Goal: Information Seeking & Learning: Learn about a topic

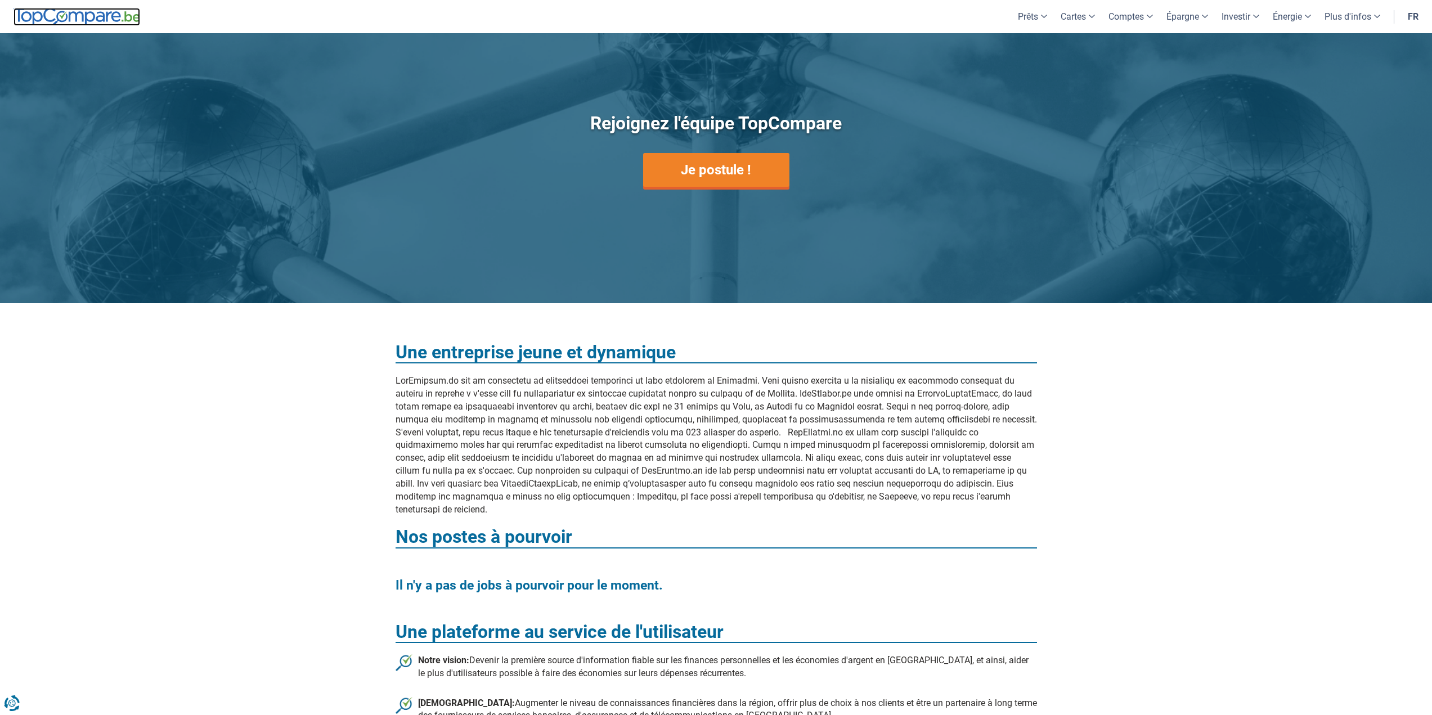
click at [78, 20] on img at bounding box center [77, 17] width 127 height 18
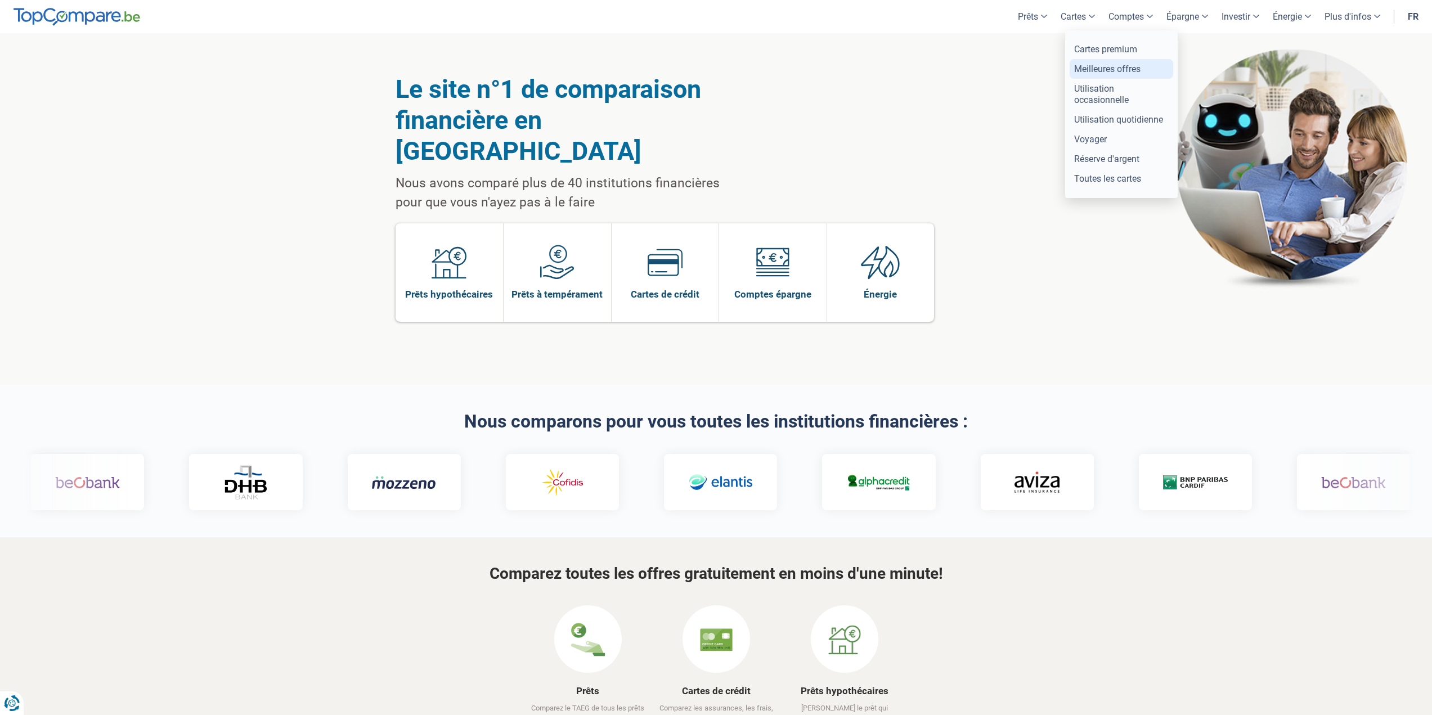
click at [1108, 68] on link "Meilleures offres" at bounding box center [1122, 69] width 104 height 20
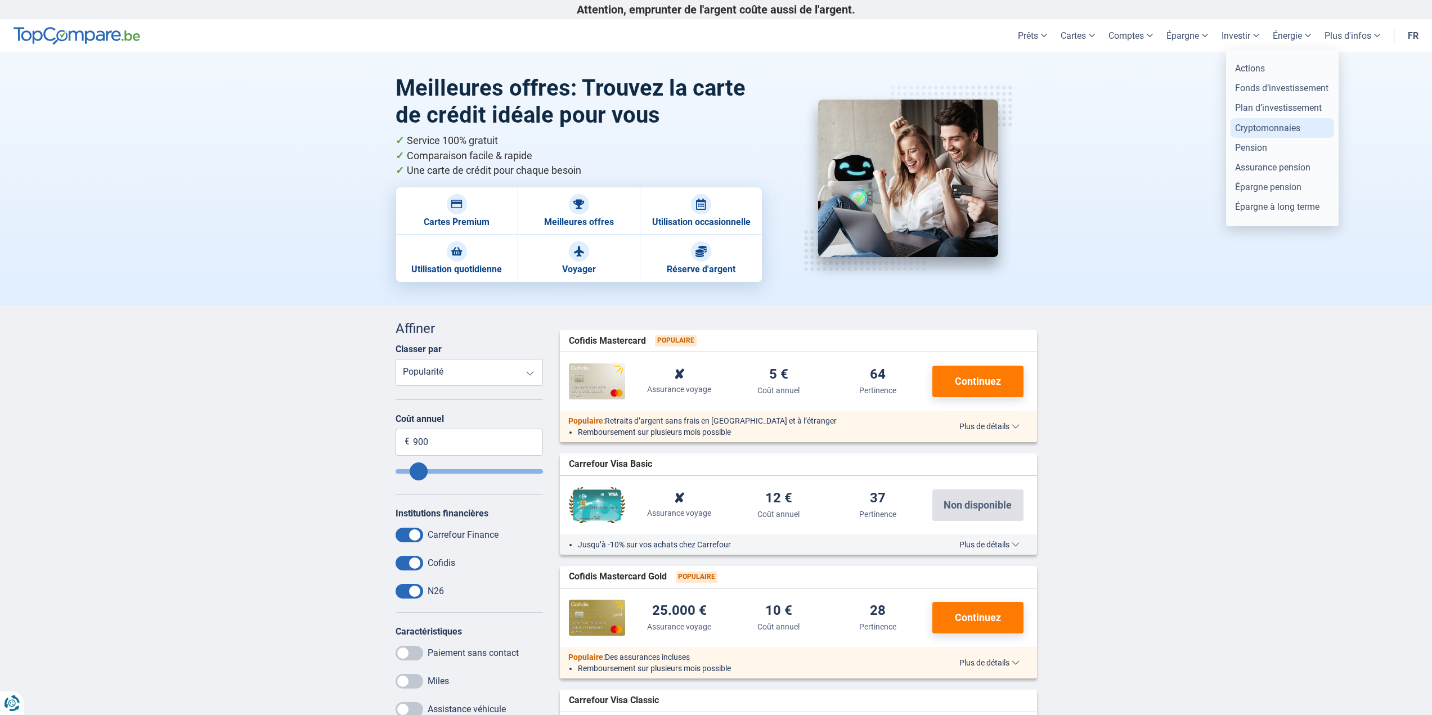
click at [1276, 127] on link "Cryptomonnaies" at bounding box center [1283, 128] width 104 height 20
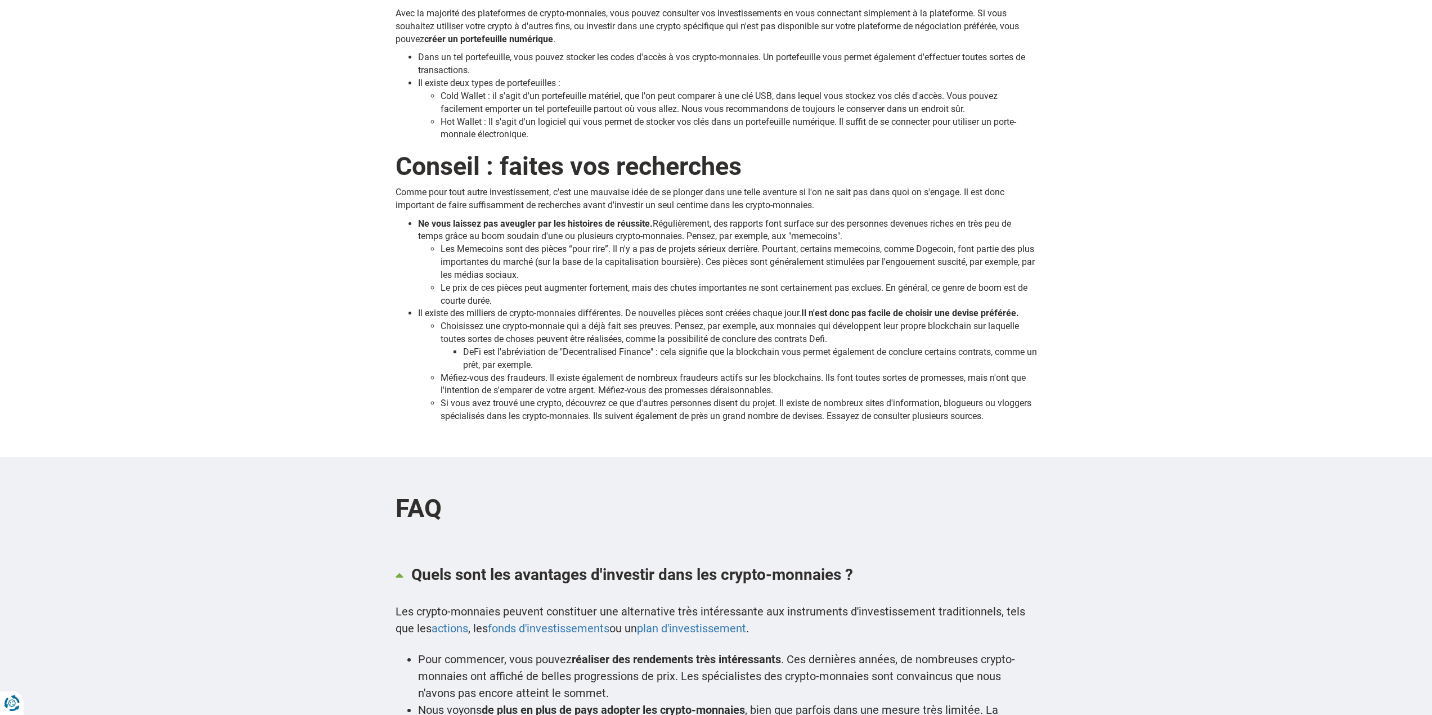
scroll to position [957, 0]
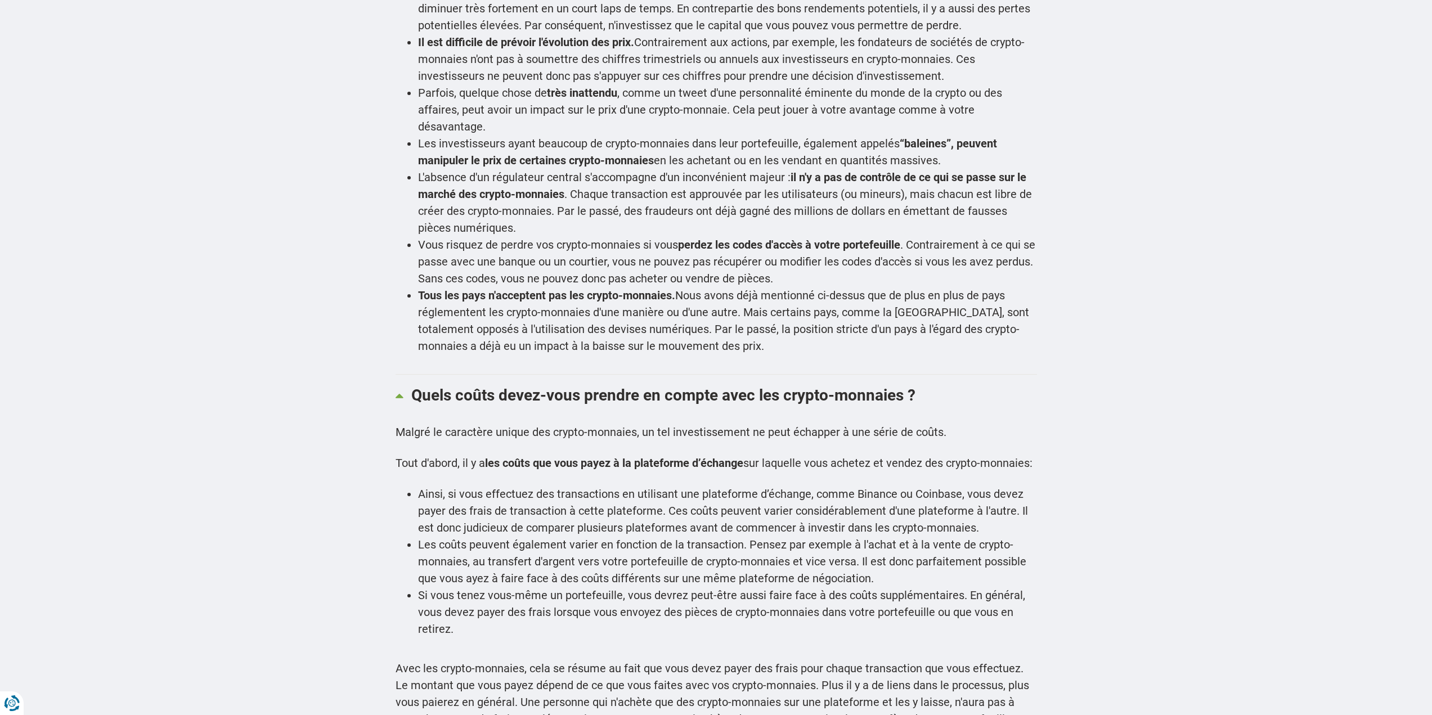
drag, startPoint x: 1194, startPoint y: 176, endPoint x: 1103, endPoint y: 323, distance: 173.4
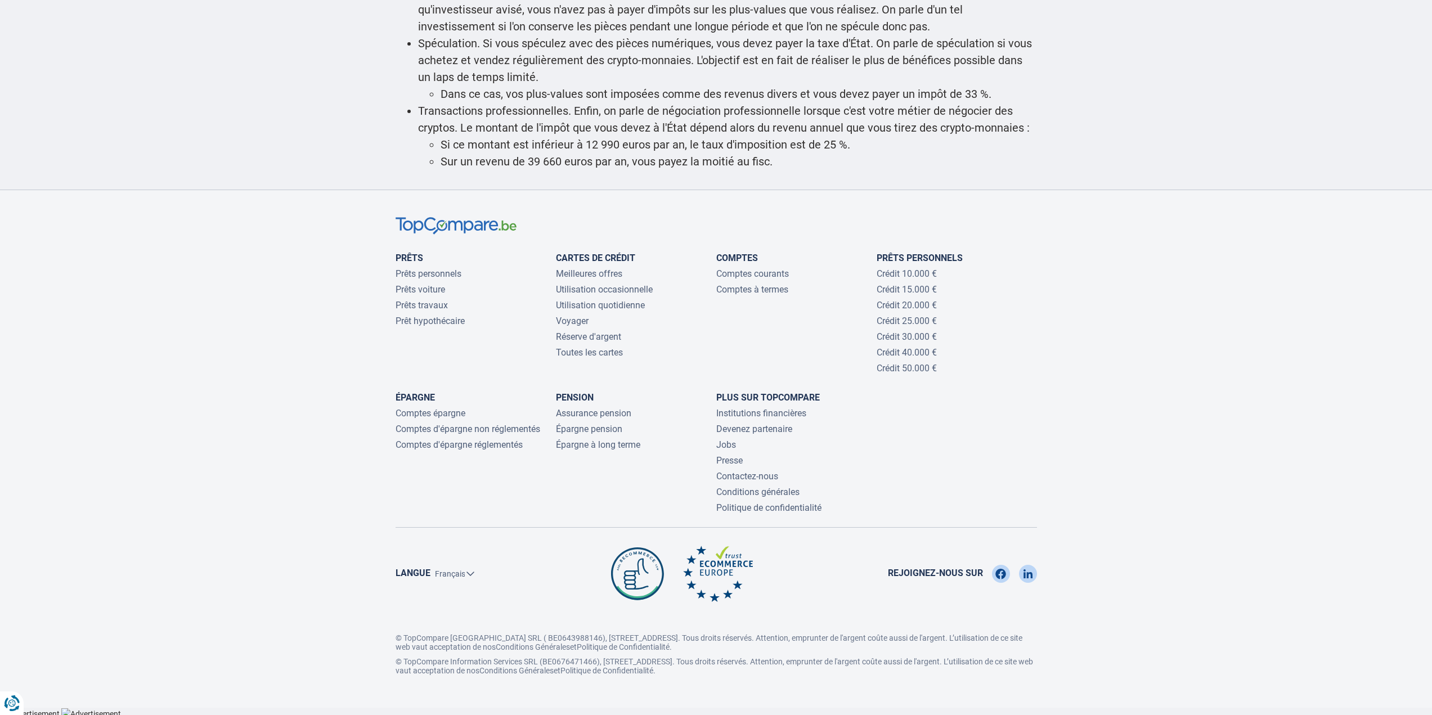
scroll to position [2836, 0]
click at [568, 418] on link "Assurance pension" at bounding box center [593, 412] width 75 height 11
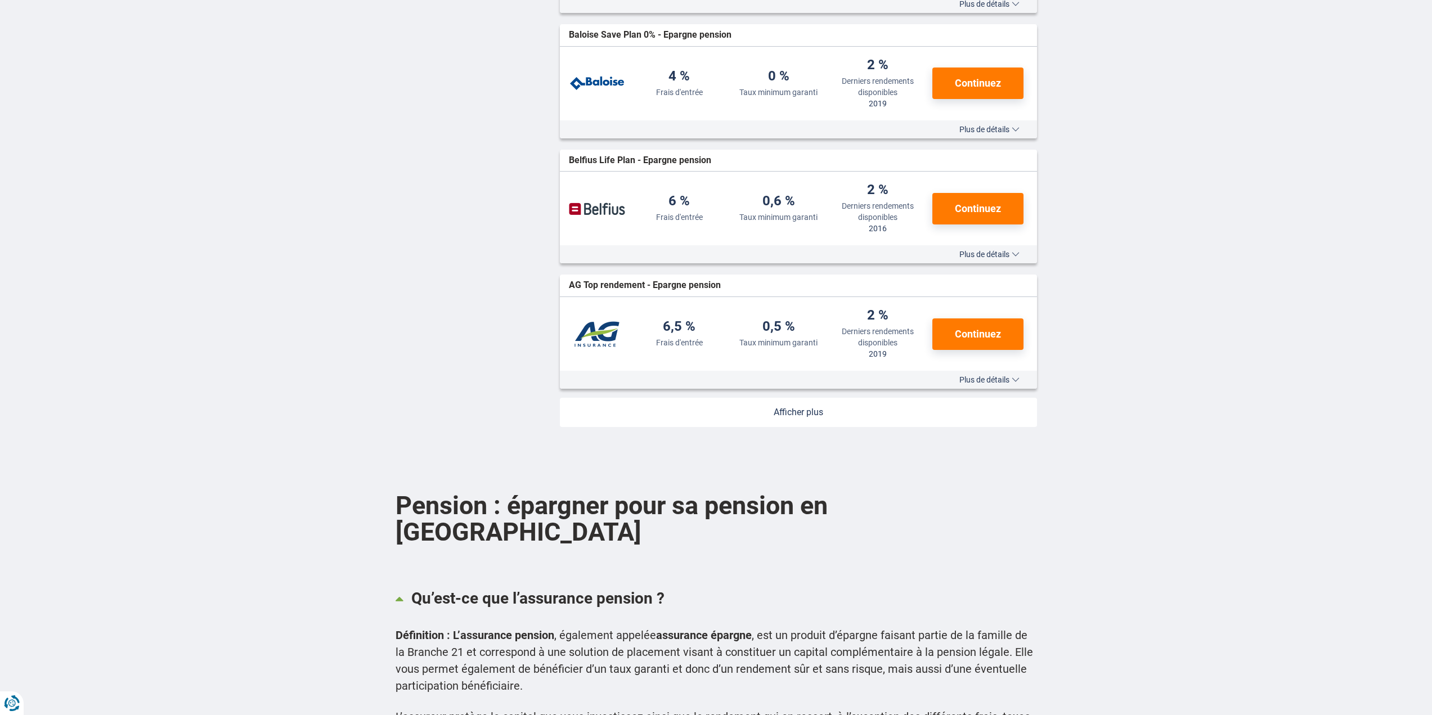
scroll to position [1238, 0]
click at [709, 417] on link at bounding box center [798, 411] width 477 height 29
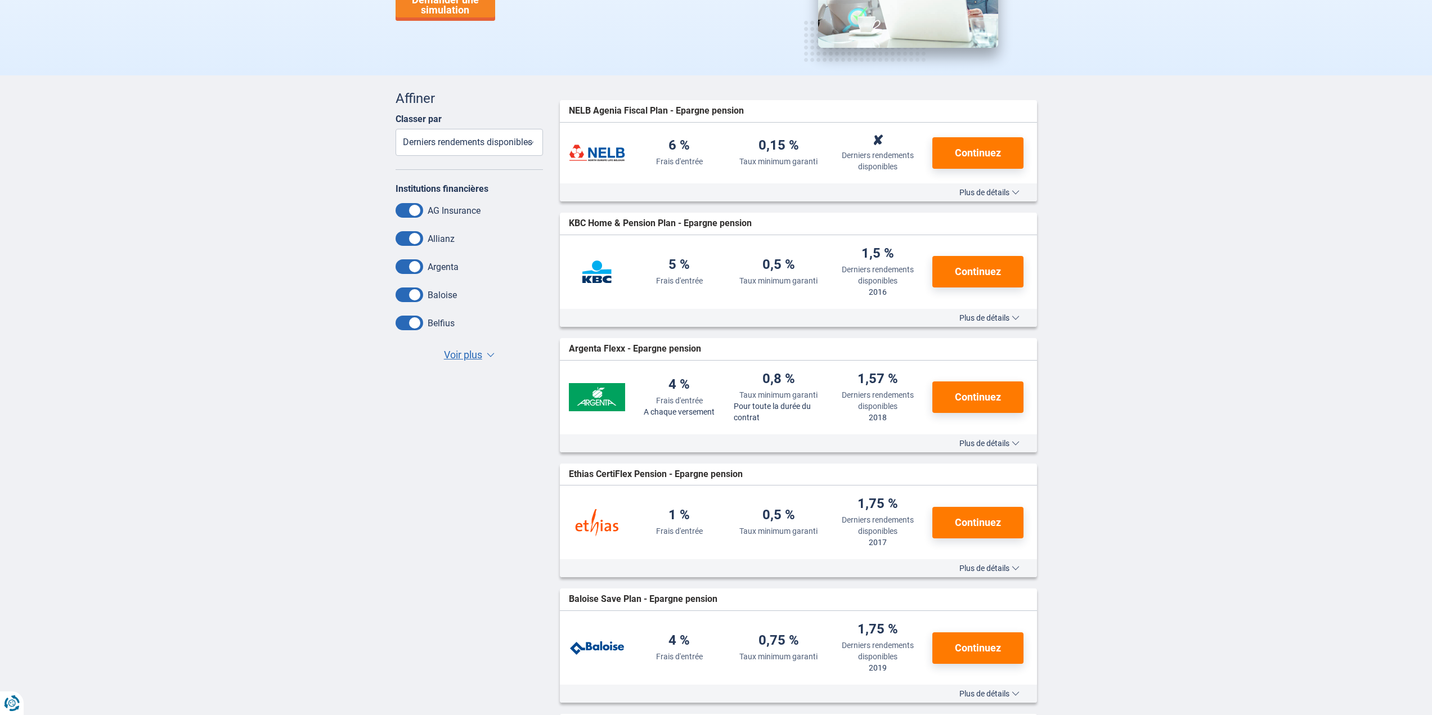
scroll to position [169, 0]
